Goal: Find specific page/section: Find specific page/section

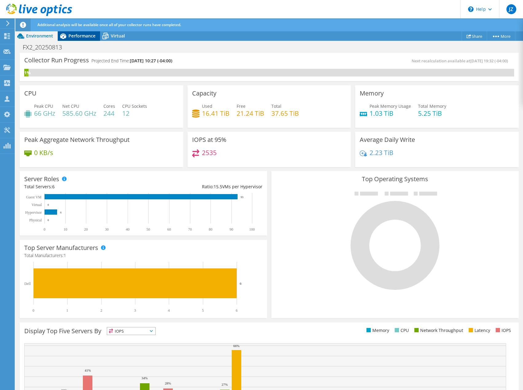
click at [71, 36] on span "Performance" at bounding box center [81, 36] width 27 height 6
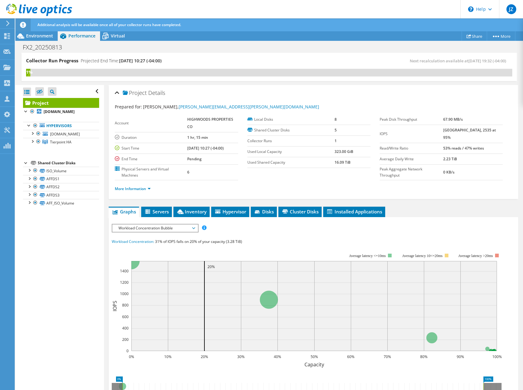
click at [71, 36] on span "Performance" at bounding box center [81, 36] width 27 height 6
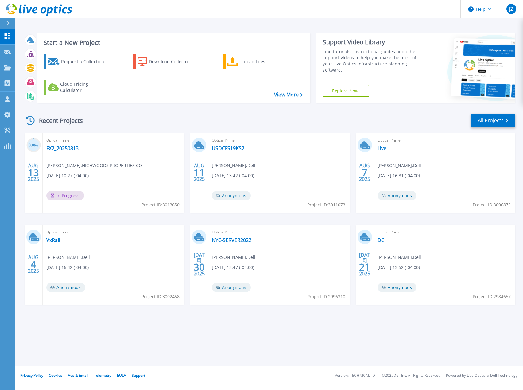
drag, startPoint x: 156, startPoint y: 355, endPoint x: 103, endPoint y: 318, distance: 64.4
click at [156, 355] on div "Start a New Project Request a Collection Download Collector Upload Files Cloud …" at bounding box center [269, 183] width 508 height 366
click at [405, 114] on div "Recent Projects All Projects" at bounding box center [270, 120] width 492 height 15
click at [352, 114] on div "Recent Projects All Projects" at bounding box center [270, 120] width 492 height 15
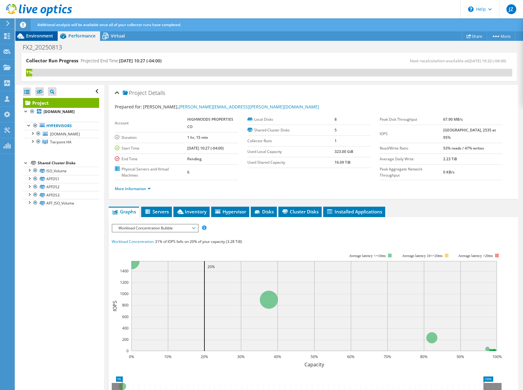
click at [44, 35] on span "Environment" at bounding box center [39, 36] width 27 height 6
